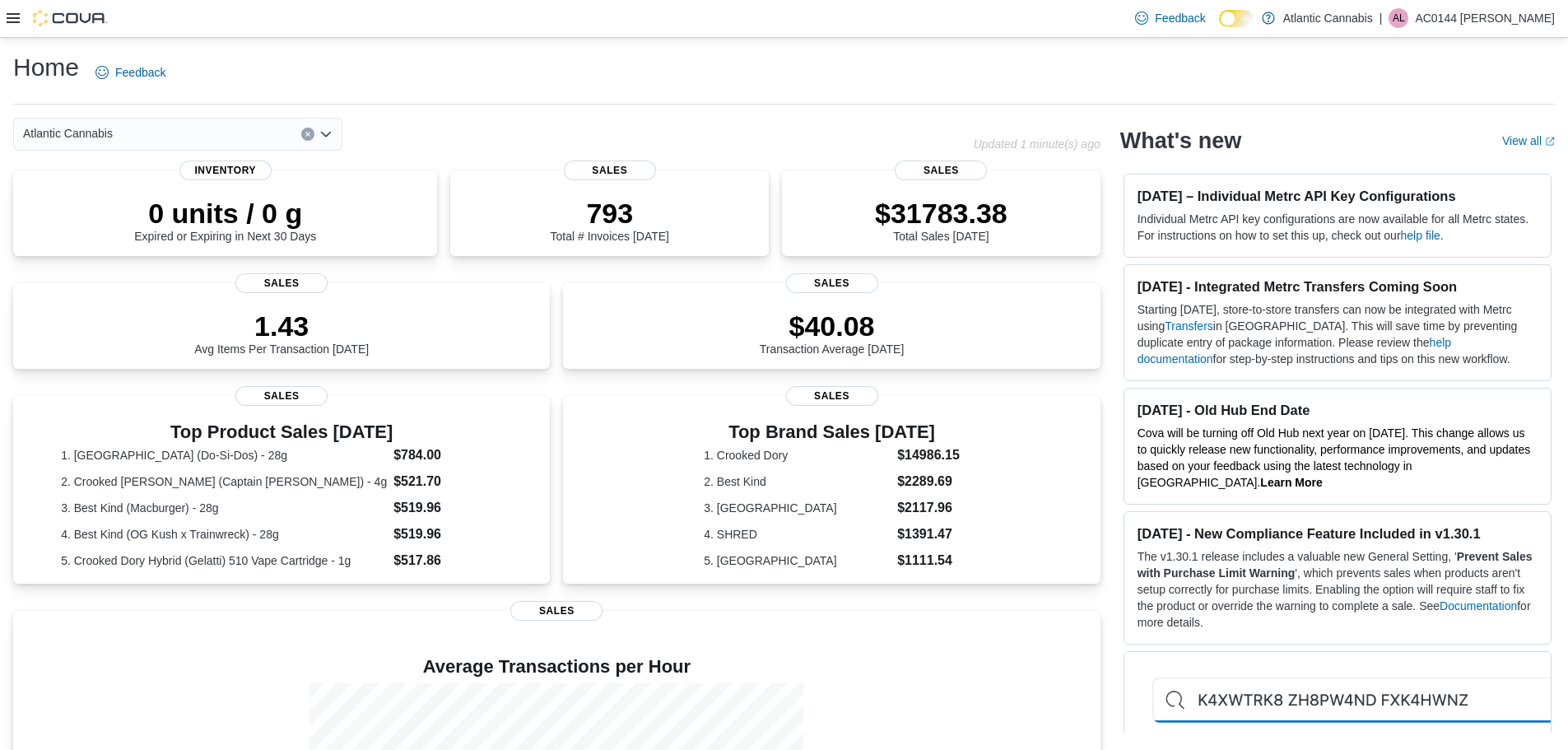
click at [19, 22] on icon at bounding box center [12, 18] width 13 height 10
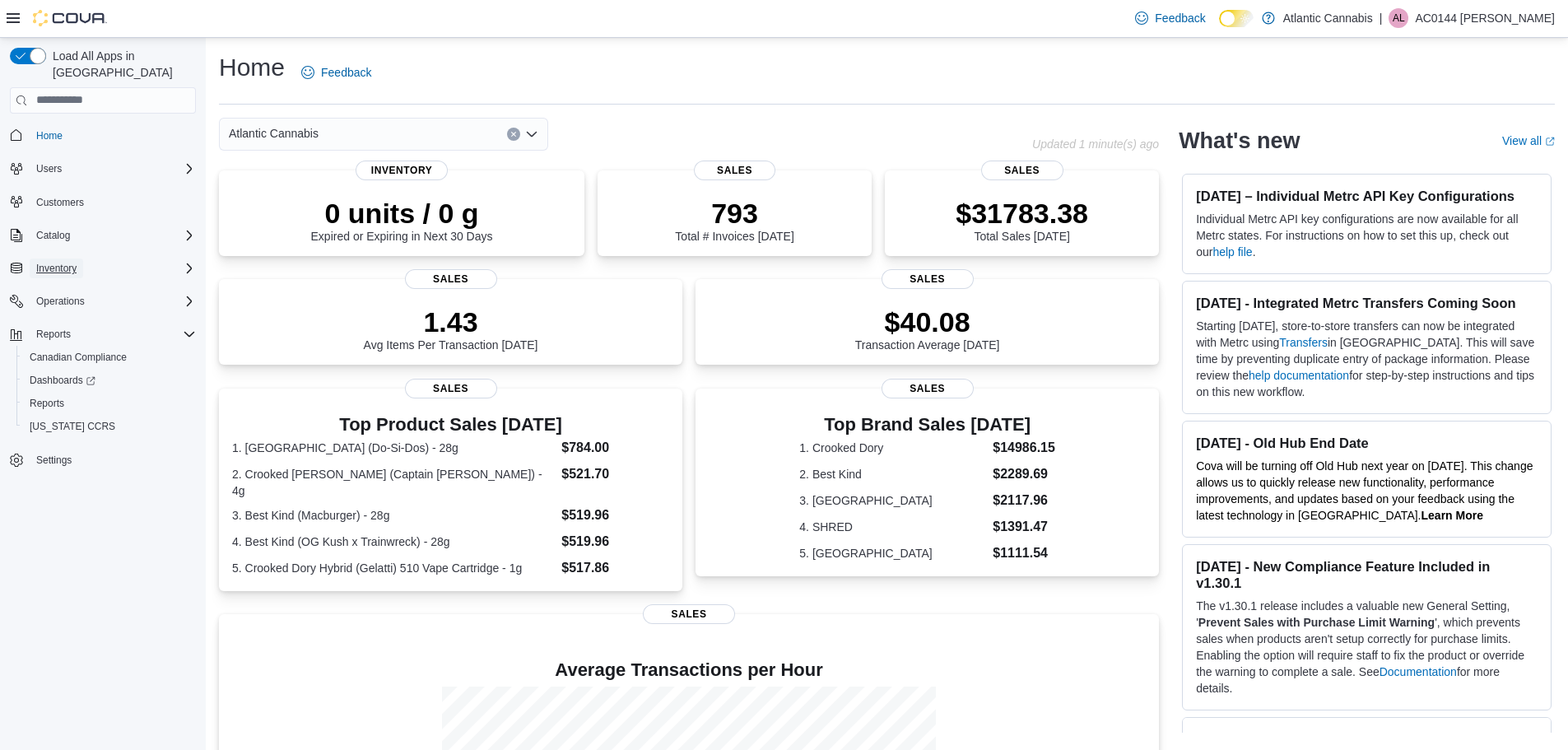
click at [77, 262] on span "Inventory" at bounding box center [56, 268] width 41 height 13
click at [86, 331] on span "Inventory Manager (Classic)" at bounding box center [92, 337] width 124 height 13
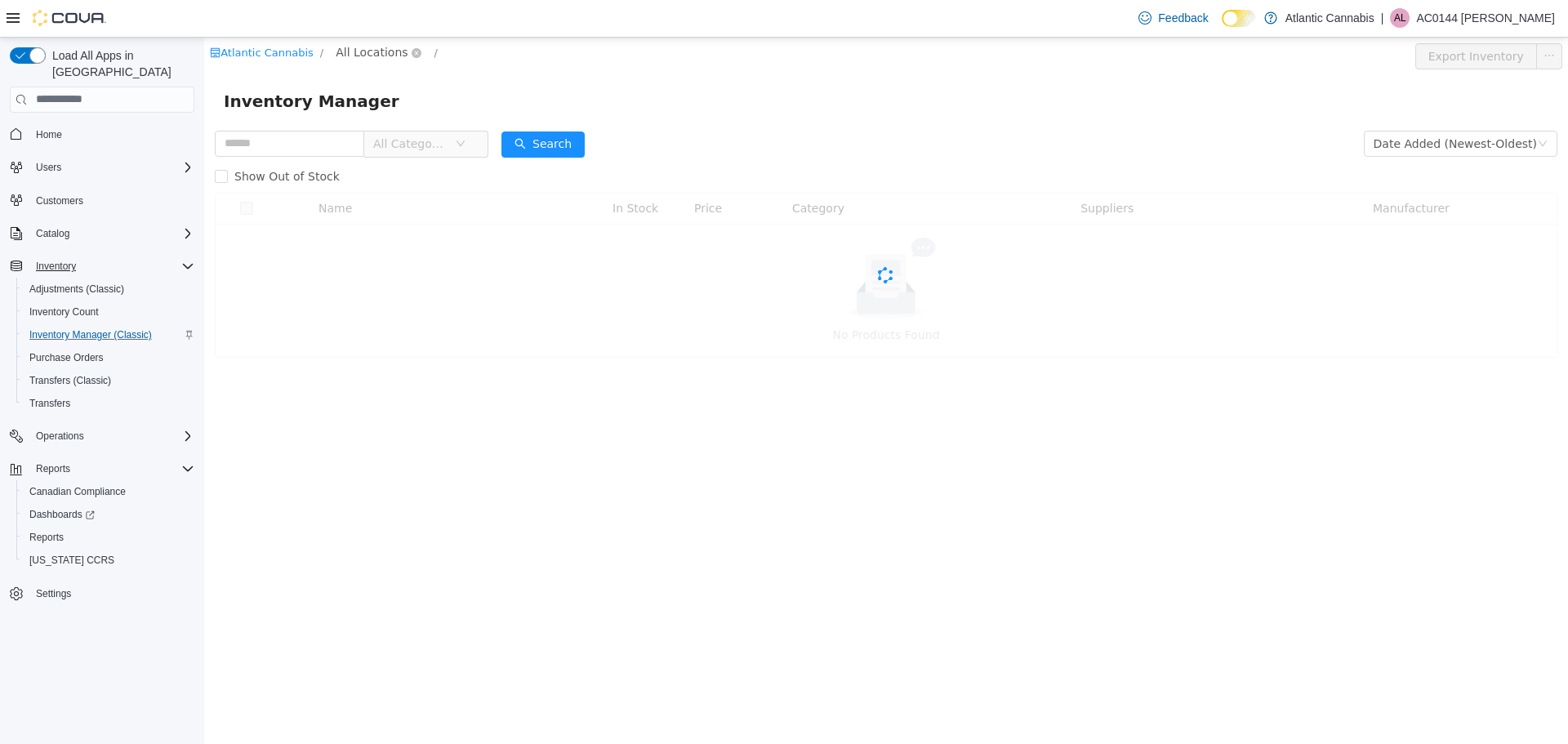
click at [347, 48] on span "All Locations" at bounding box center [371, 52] width 72 height 18
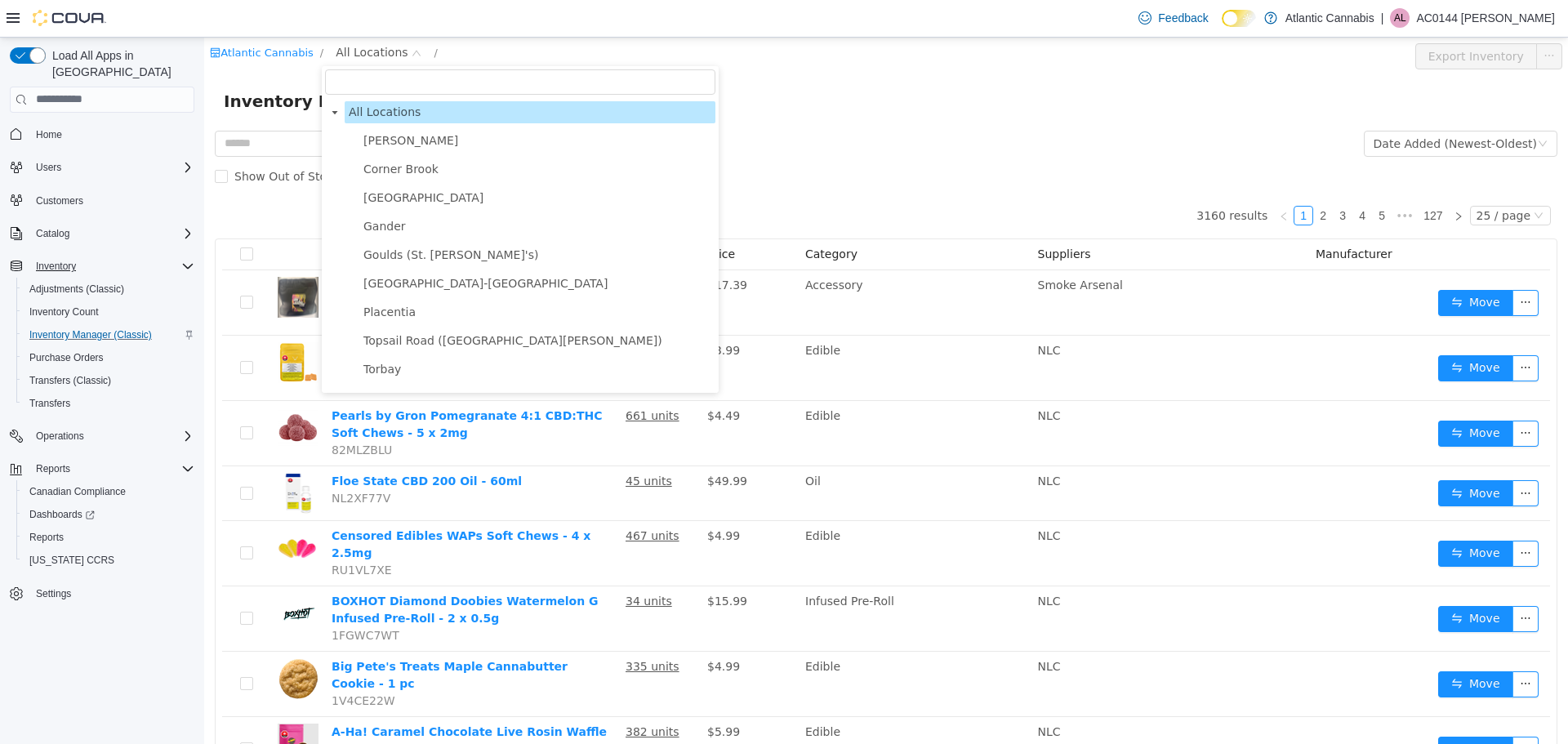
click at [356, 143] on span at bounding box center [349, 140] width 19 height 19
click at [387, 146] on span "[PERSON_NAME]" at bounding box center [411, 139] width 95 height 13
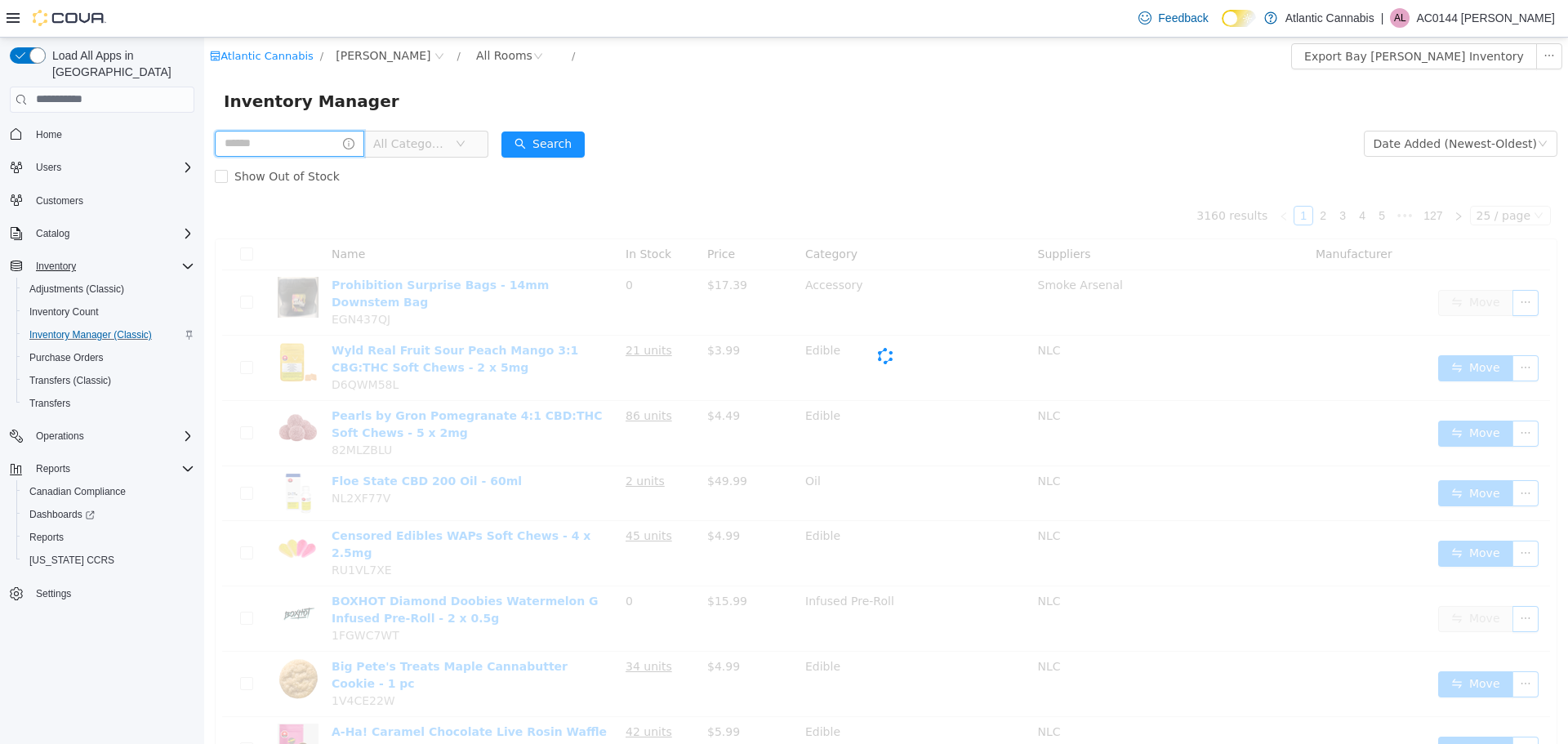
click at [299, 150] on input "text" at bounding box center [289, 143] width 150 height 26
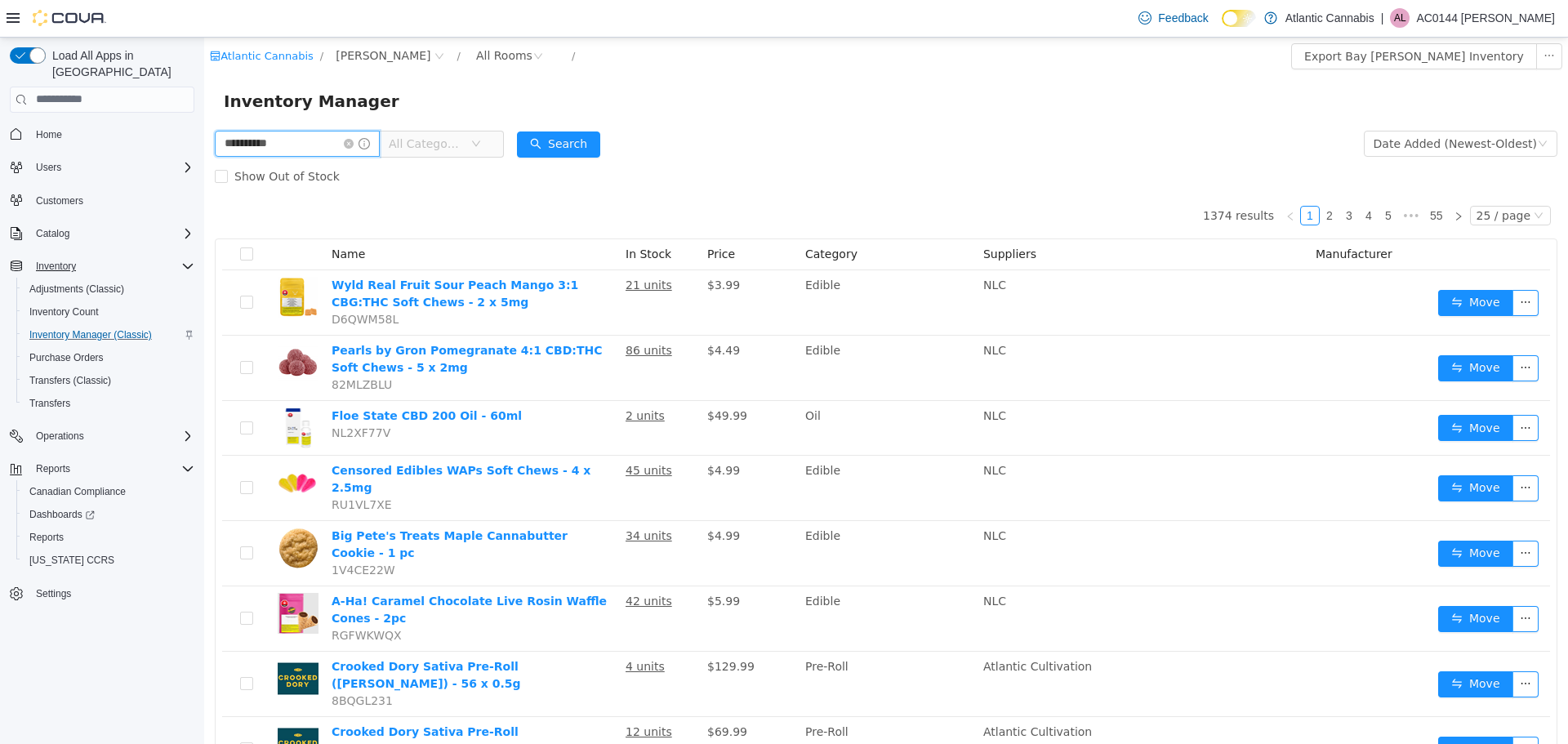
type input "**********"
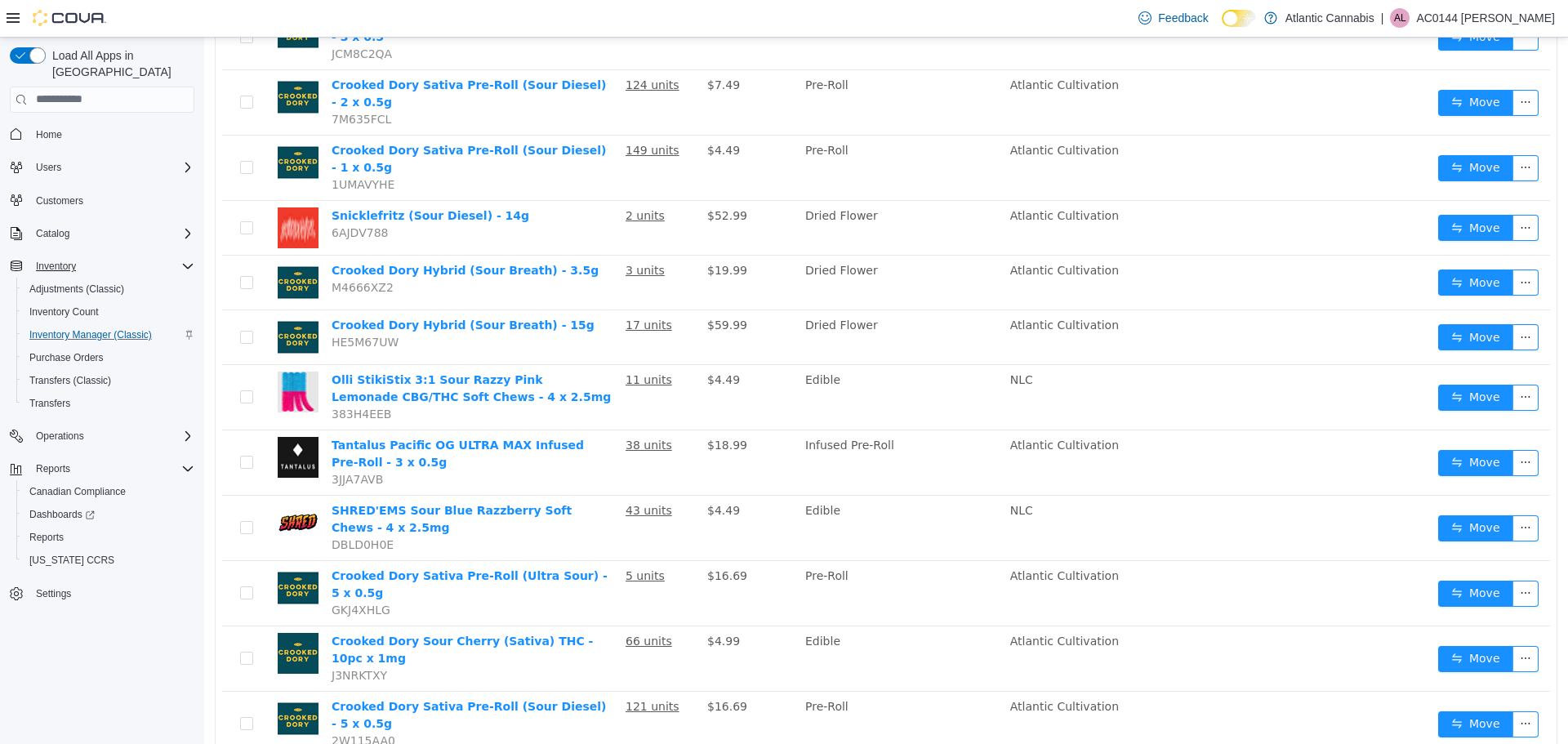
scroll to position [817, 0]
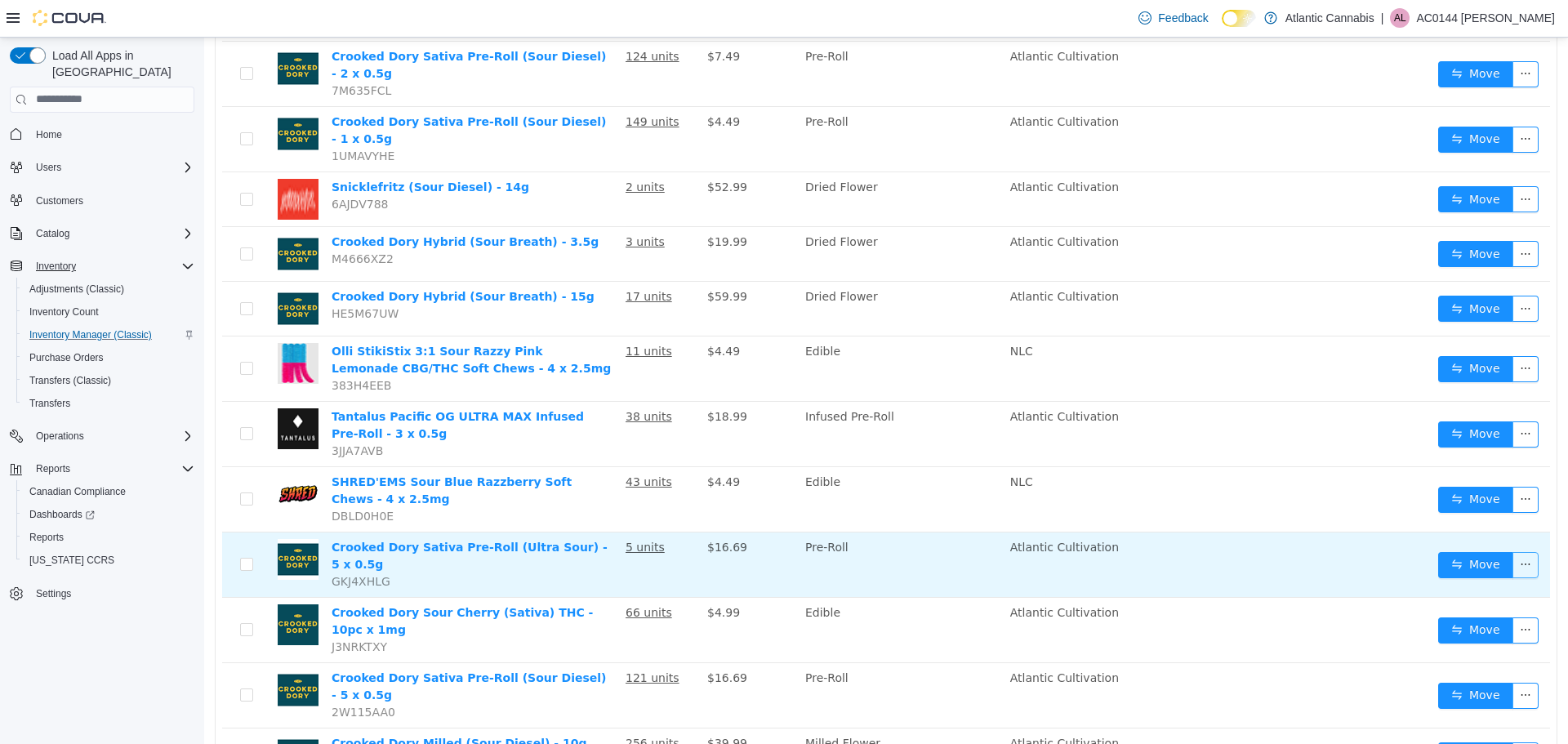
click at [1513, 551] on button "button" at bounding box center [1526, 565] width 26 height 26
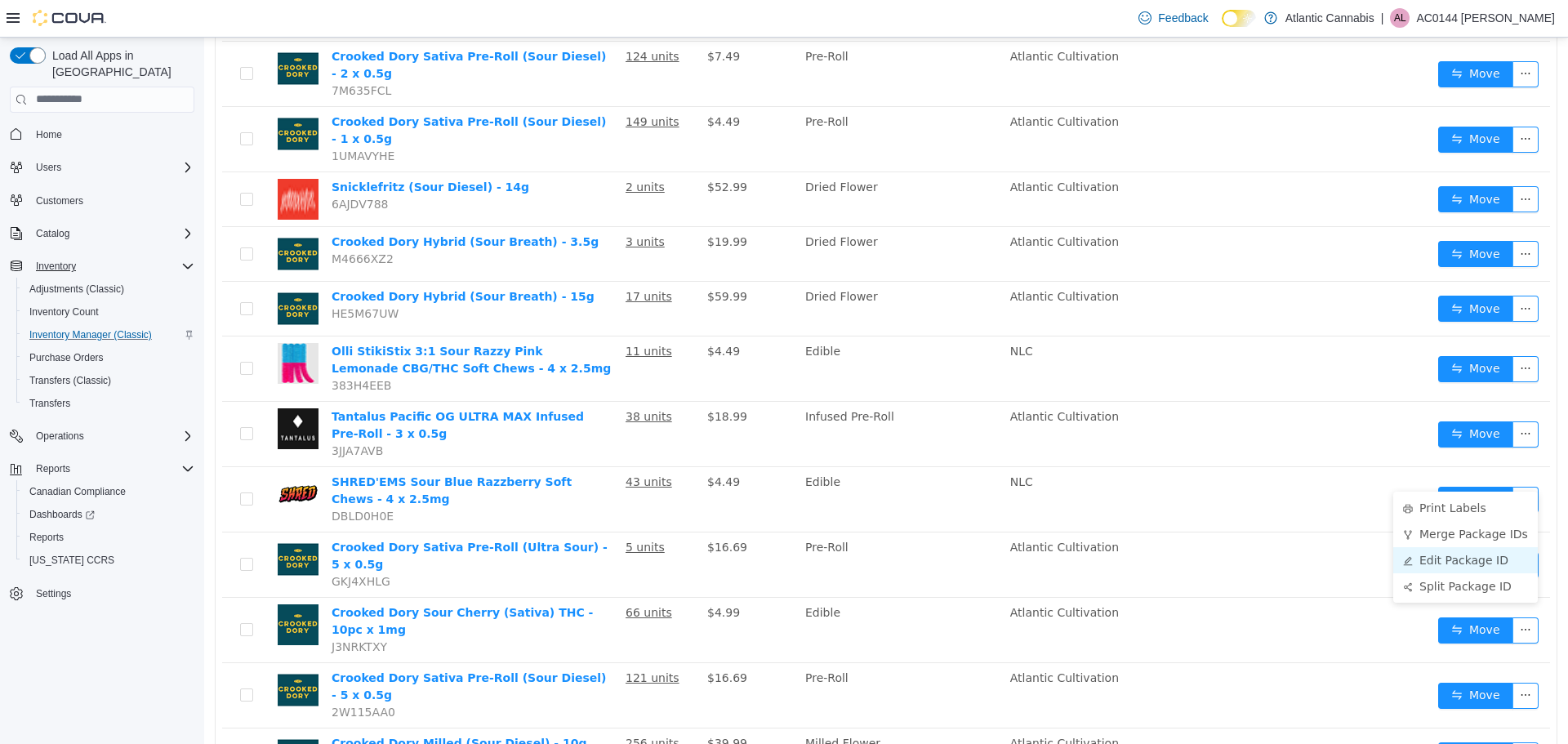
click at [1473, 558] on li "Edit Package ID" at bounding box center [1465, 559] width 144 height 26
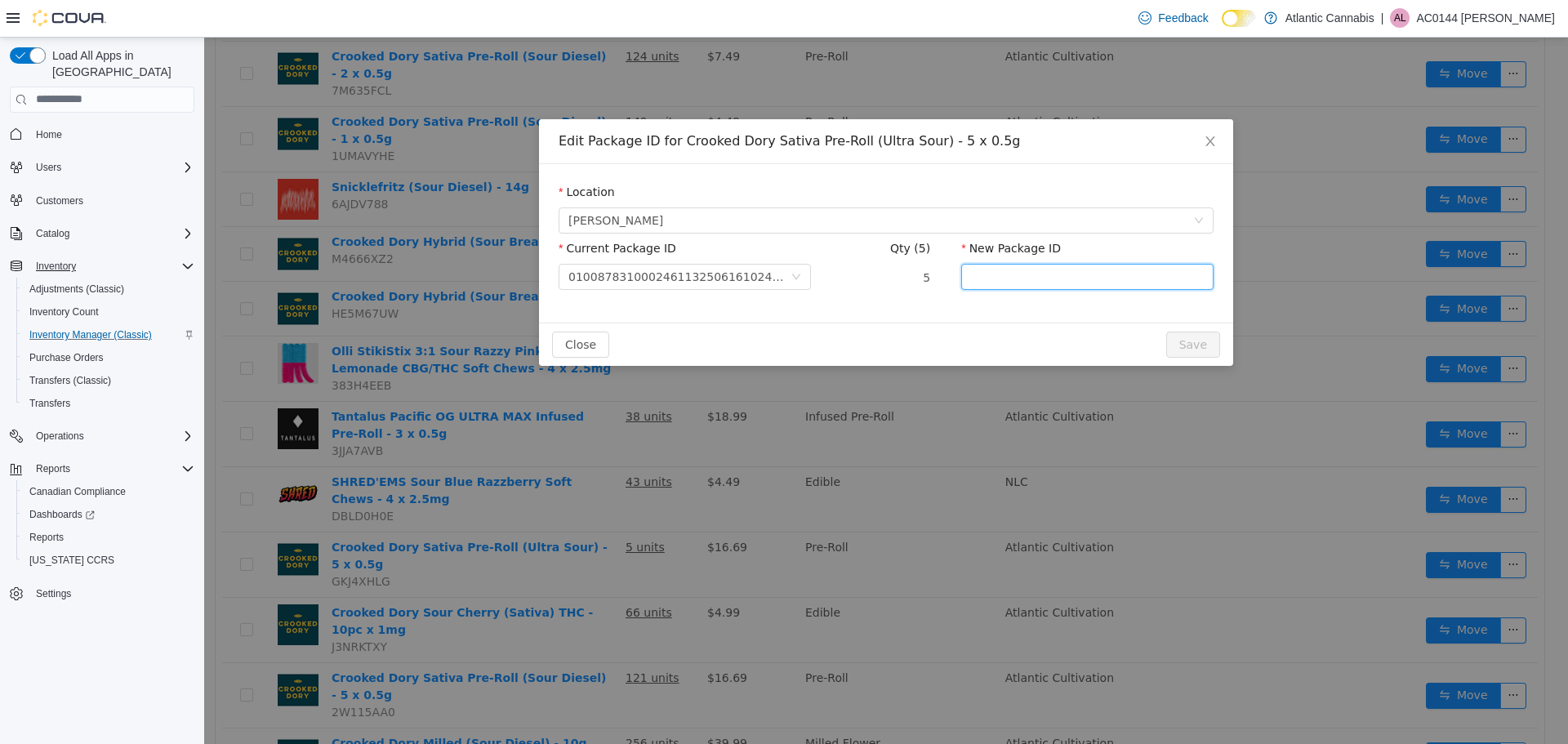
click at [1039, 277] on input "New Package ID" at bounding box center [1087, 276] width 252 height 26
type input "**********"
click at [1166, 331] on button "Save" at bounding box center [1193, 344] width 54 height 26
